Goal: Download file/media

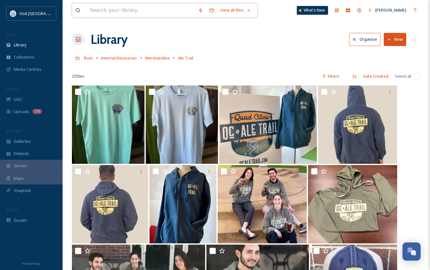
click at [102, 10] on input at bounding box center [141, 10] width 108 height 14
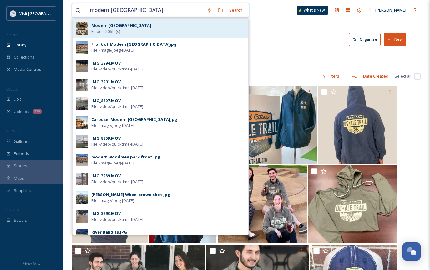
type input "modern [GEOGRAPHIC_DATA]"
click at [104, 29] on span "Folder - 50 file(s)" at bounding box center [105, 31] width 29 height 6
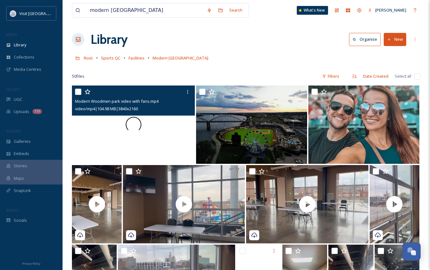
click at [138, 136] on div at bounding box center [133, 124] width 123 height 78
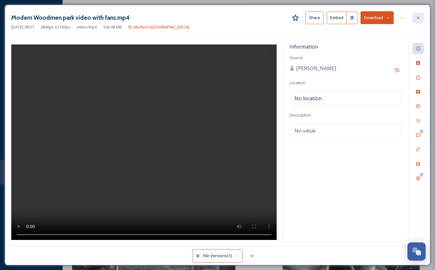
click at [422, 17] on div at bounding box center [418, 17] width 11 height 11
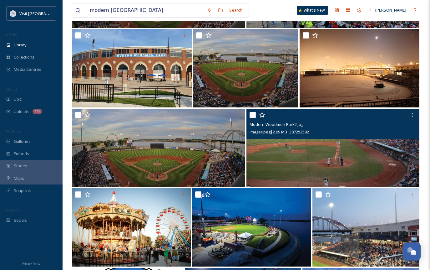
scroll to position [532, 0]
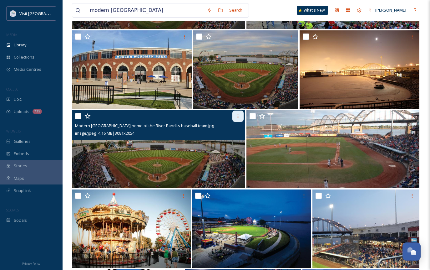
click at [234, 118] on div at bounding box center [238, 116] width 11 height 11
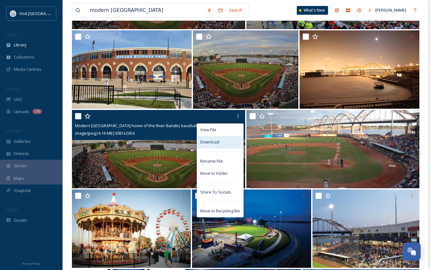
click at [221, 140] on div "Download" at bounding box center [220, 142] width 46 height 12
